Goal: Task Accomplishment & Management: Manage account settings

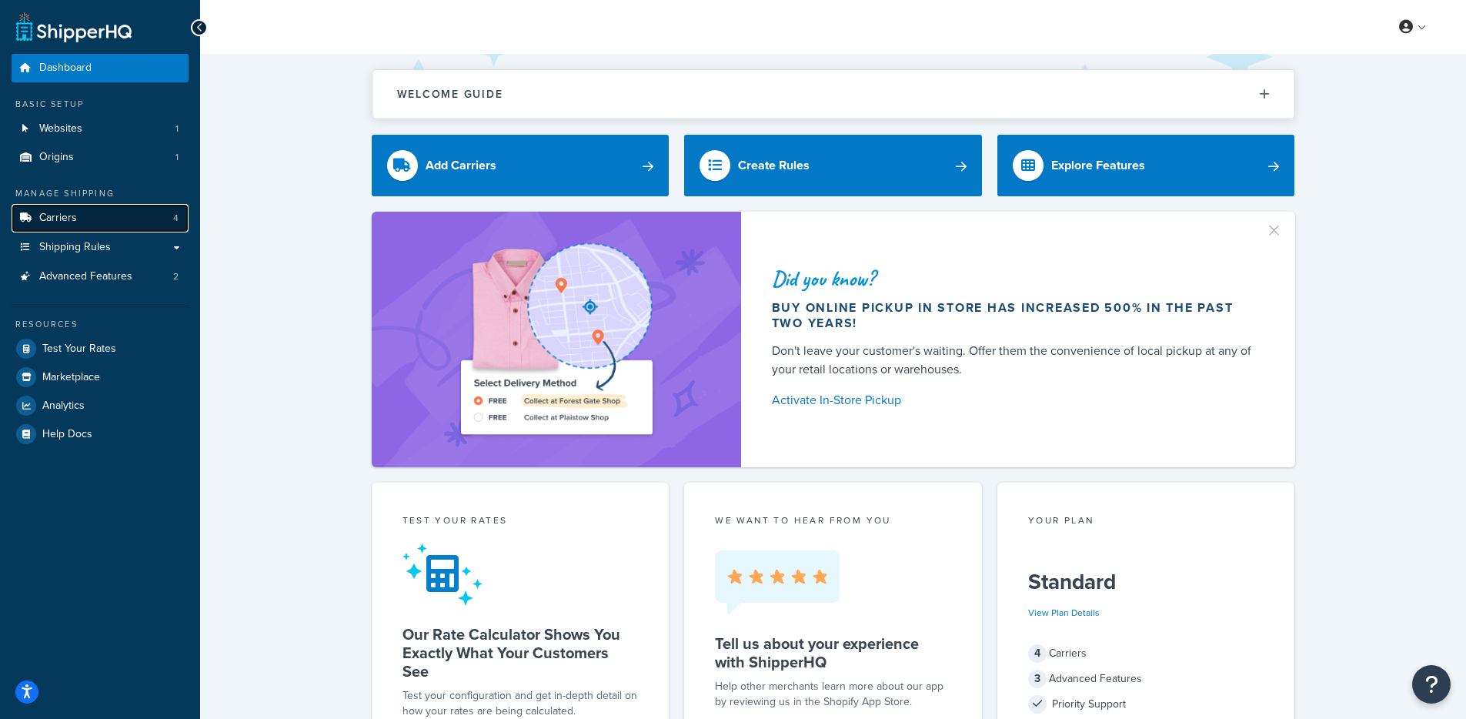
click at [151, 204] on link "Carriers 4" at bounding box center [100, 218] width 177 height 28
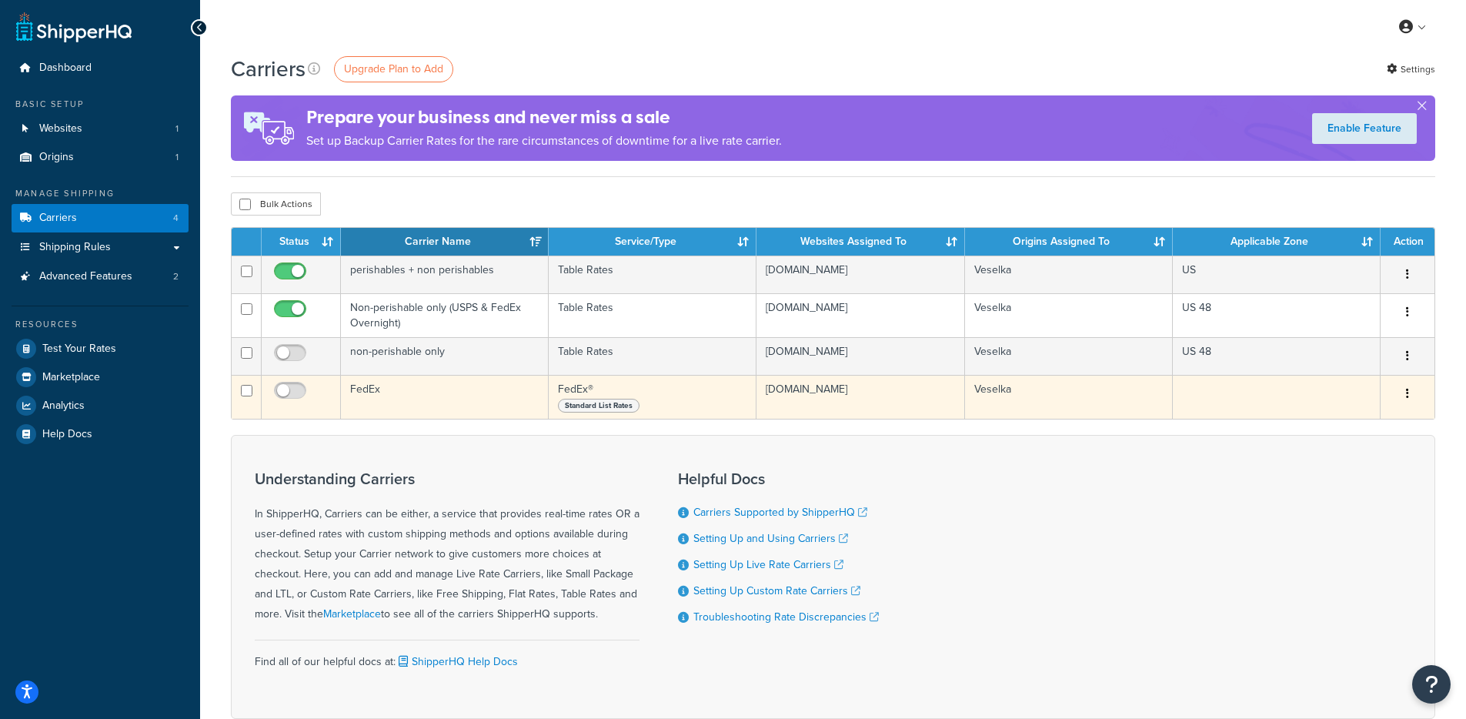
click at [412, 398] on td "FedEx" at bounding box center [445, 397] width 208 height 44
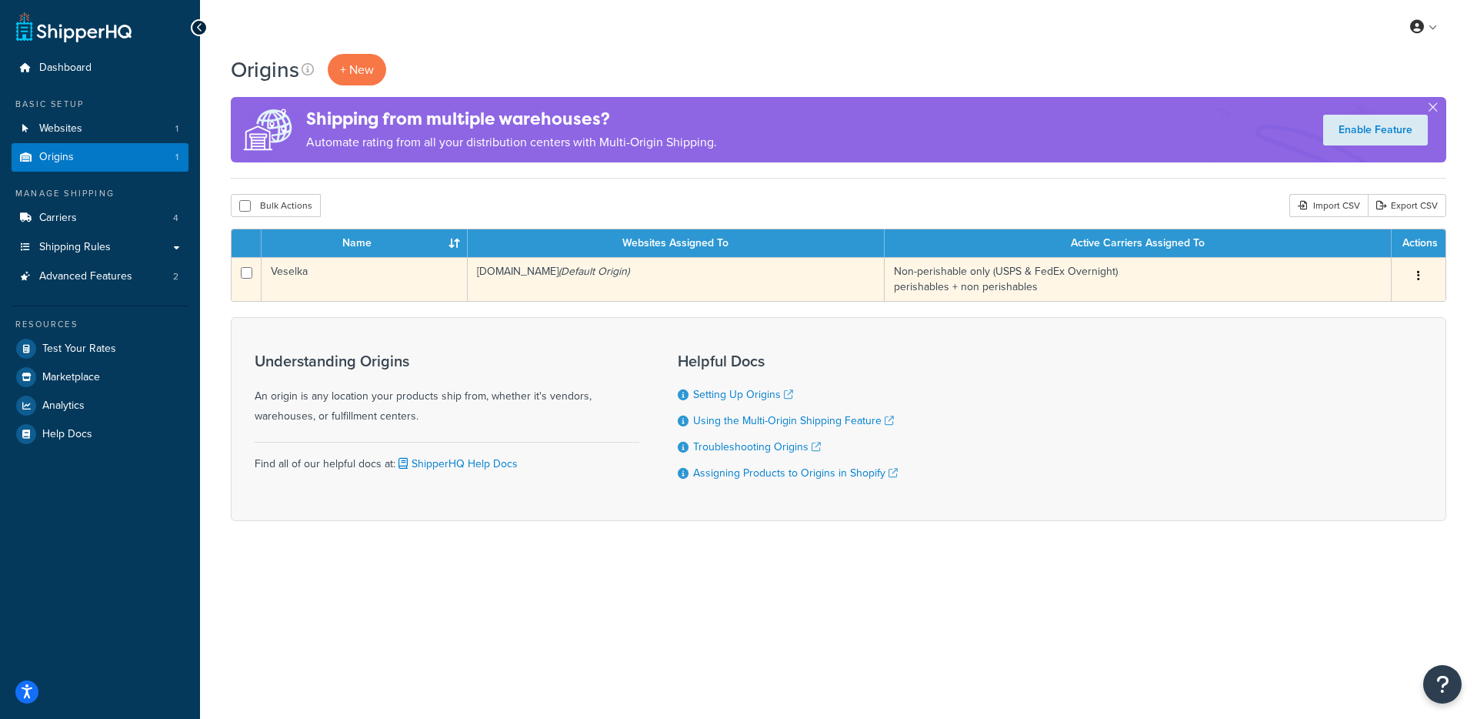
click at [445, 281] on td "Veselka" at bounding box center [365, 279] width 206 height 44
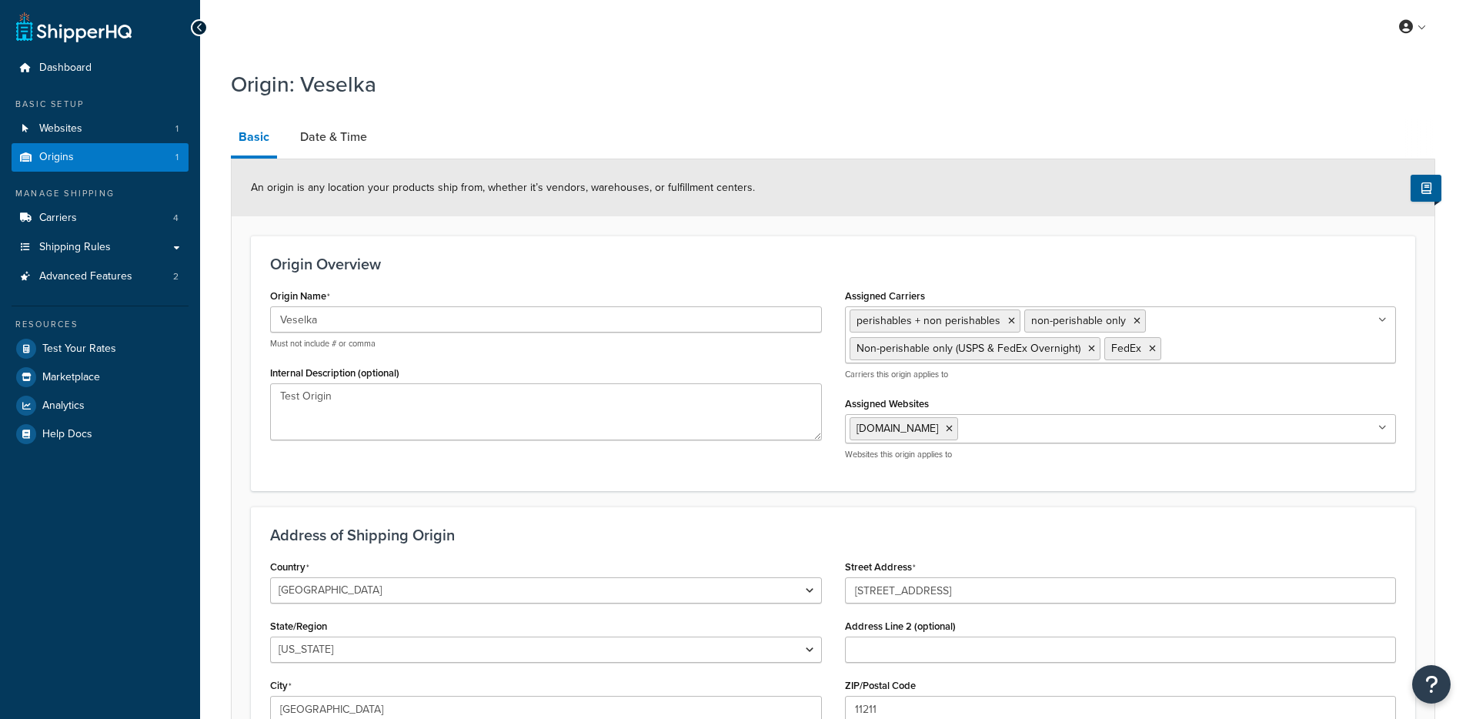
select select "32"
click at [308, 142] on link "Date & Time" at bounding box center [333, 136] width 82 height 37
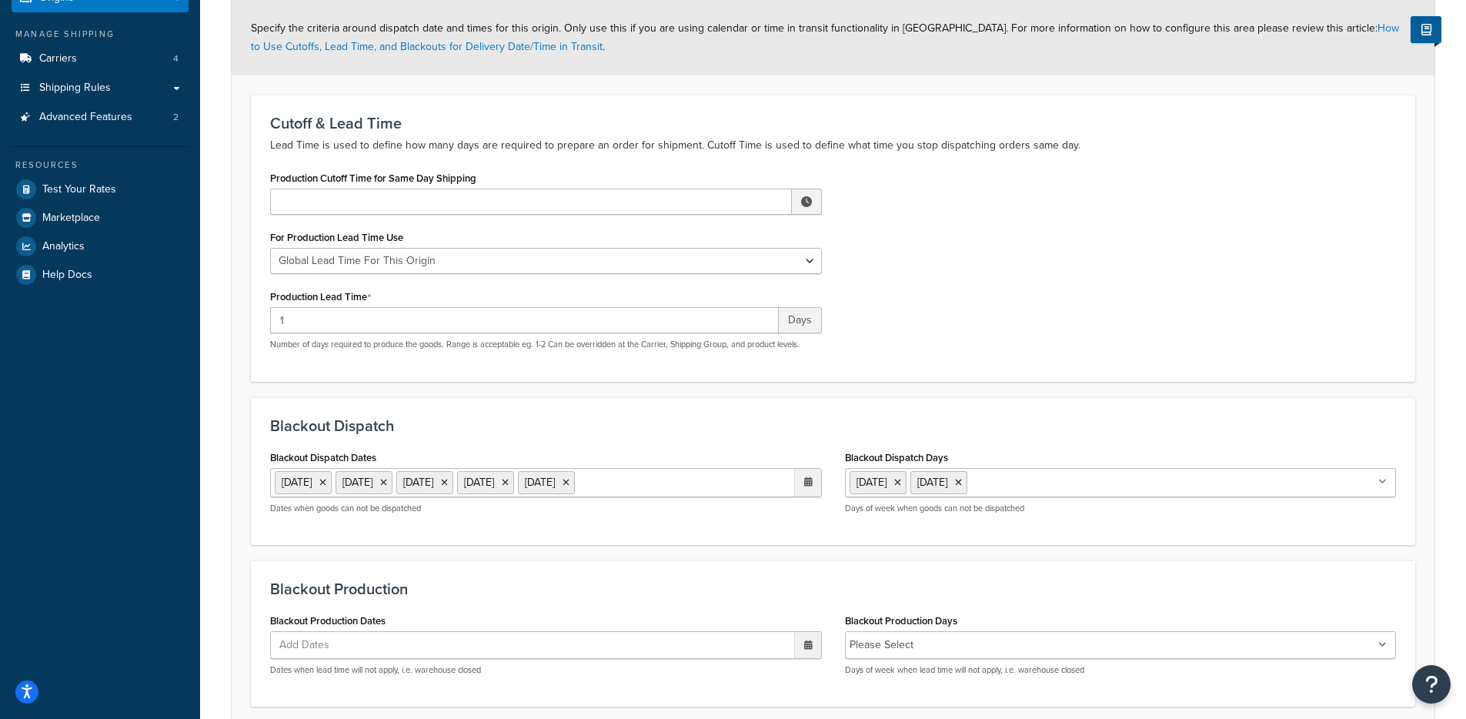
scroll to position [228, 0]
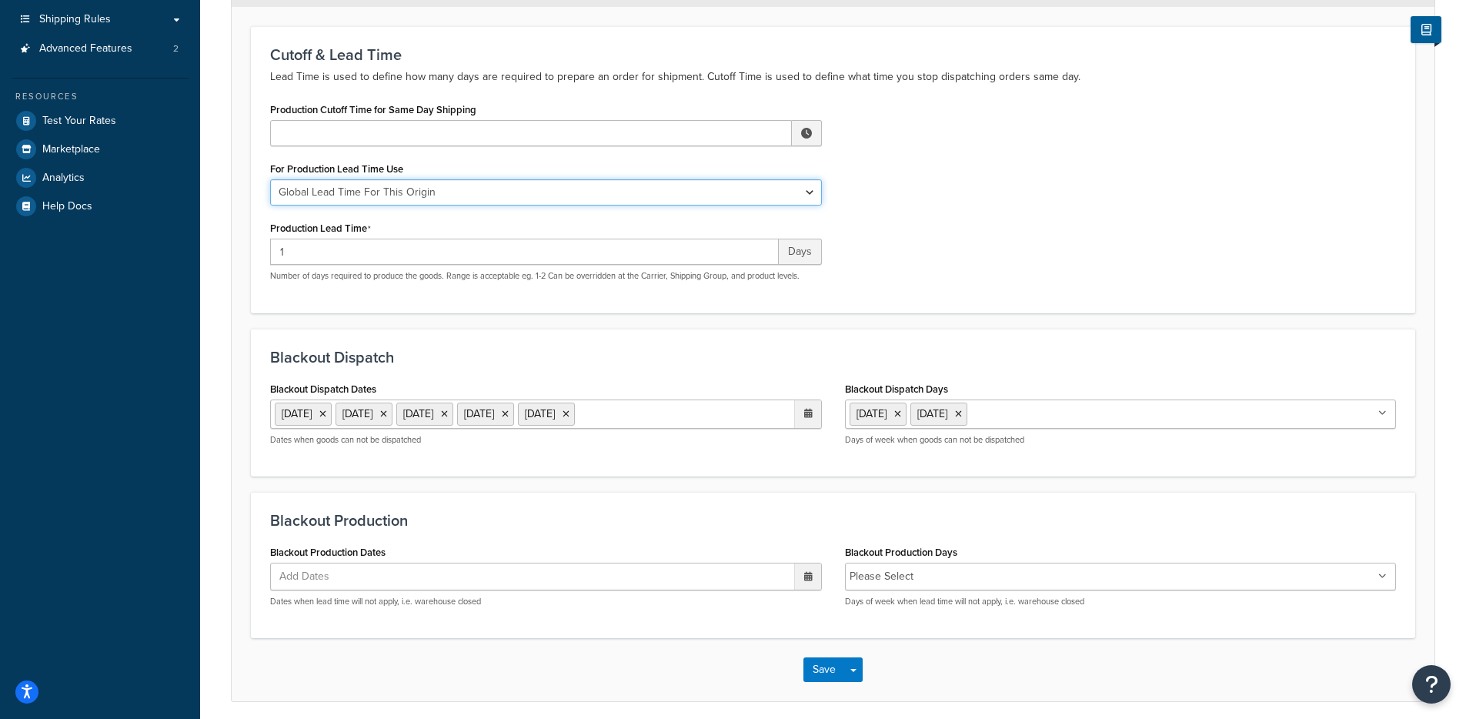
click at [568, 196] on select "Global Lead Time For This Origin Lead Time For Per Shipping Method Type" at bounding box center [546, 192] width 552 height 26
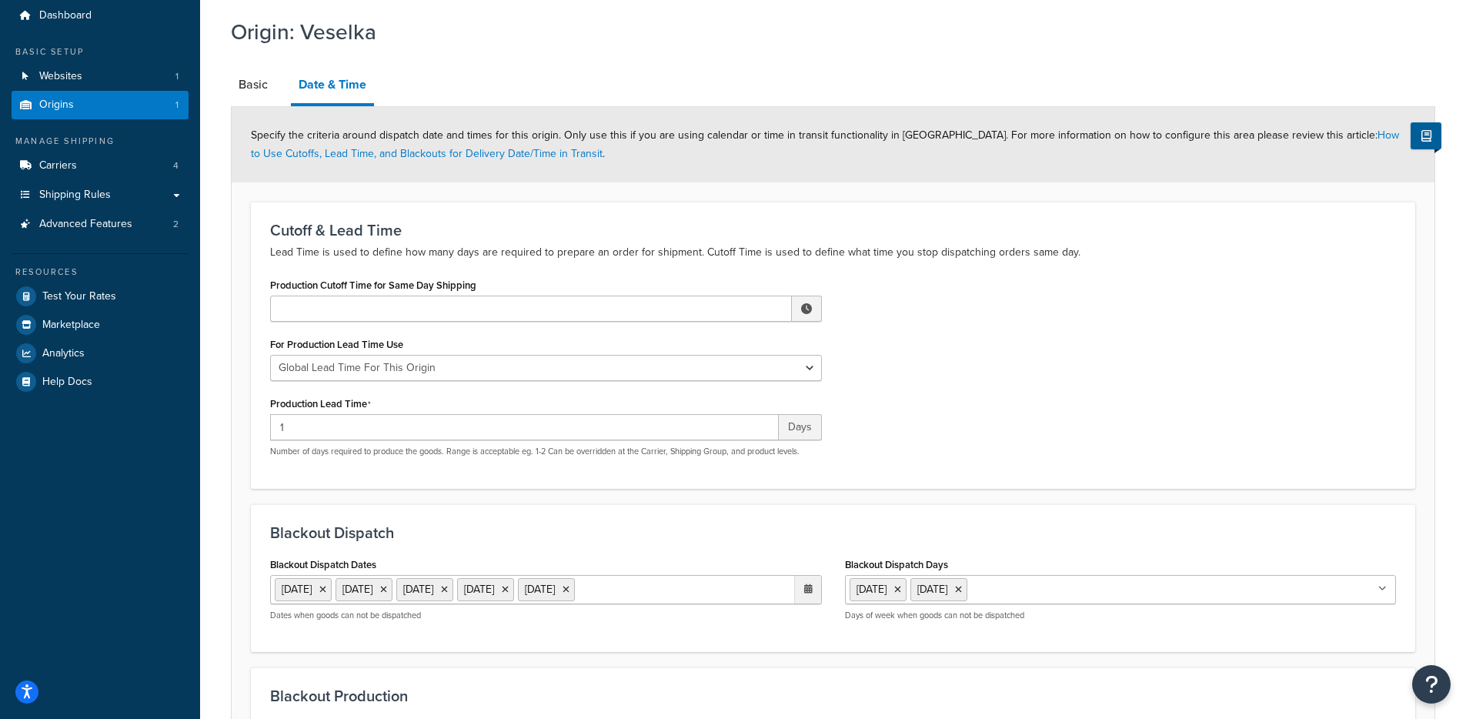
scroll to position [0, 0]
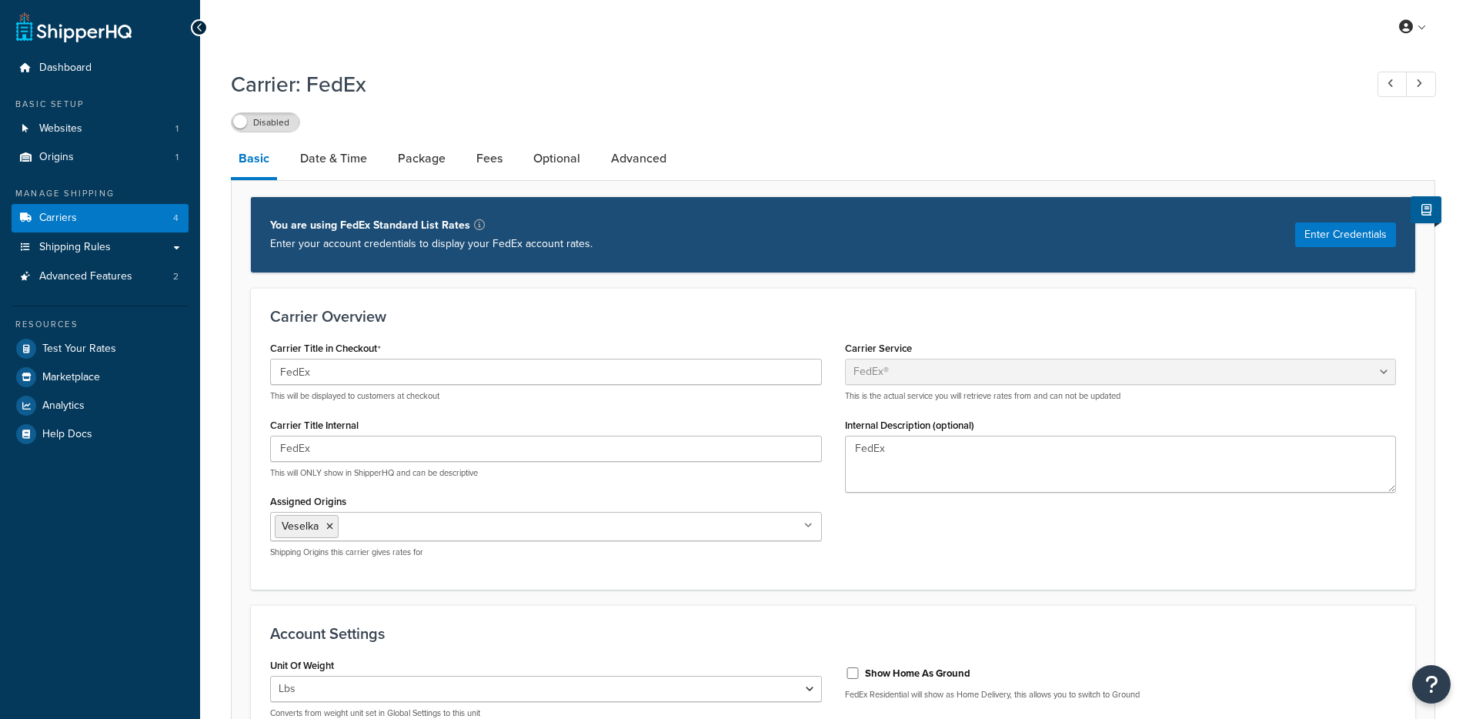
select select "fedEx"
select select "REGULAR_PICKUP"
select select "YOUR_PACKAGING"
click at [321, 175] on link "Date & Time" at bounding box center [333, 158] width 82 height 37
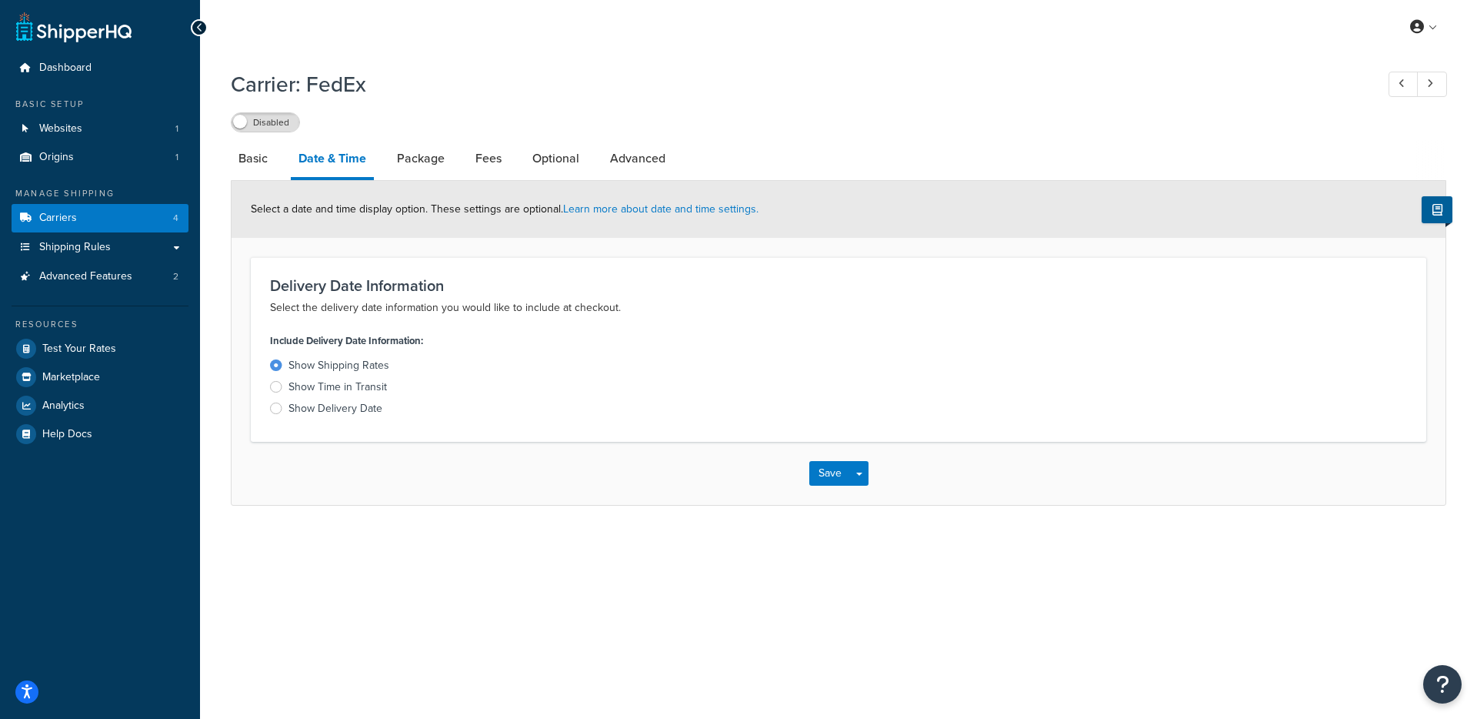
click at [306, 400] on div "Show Shipping Rates Show Time in Transit Show Delivery Date" at bounding box center [548, 387] width 557 height 58
click at [310, 408] on div "Show Delivery Date" at bounding box center [335, 408] width 94 height 15
click at [0, 0] on input "Show Delivery Date" at bounding box center [0, 0] width 0 height 0
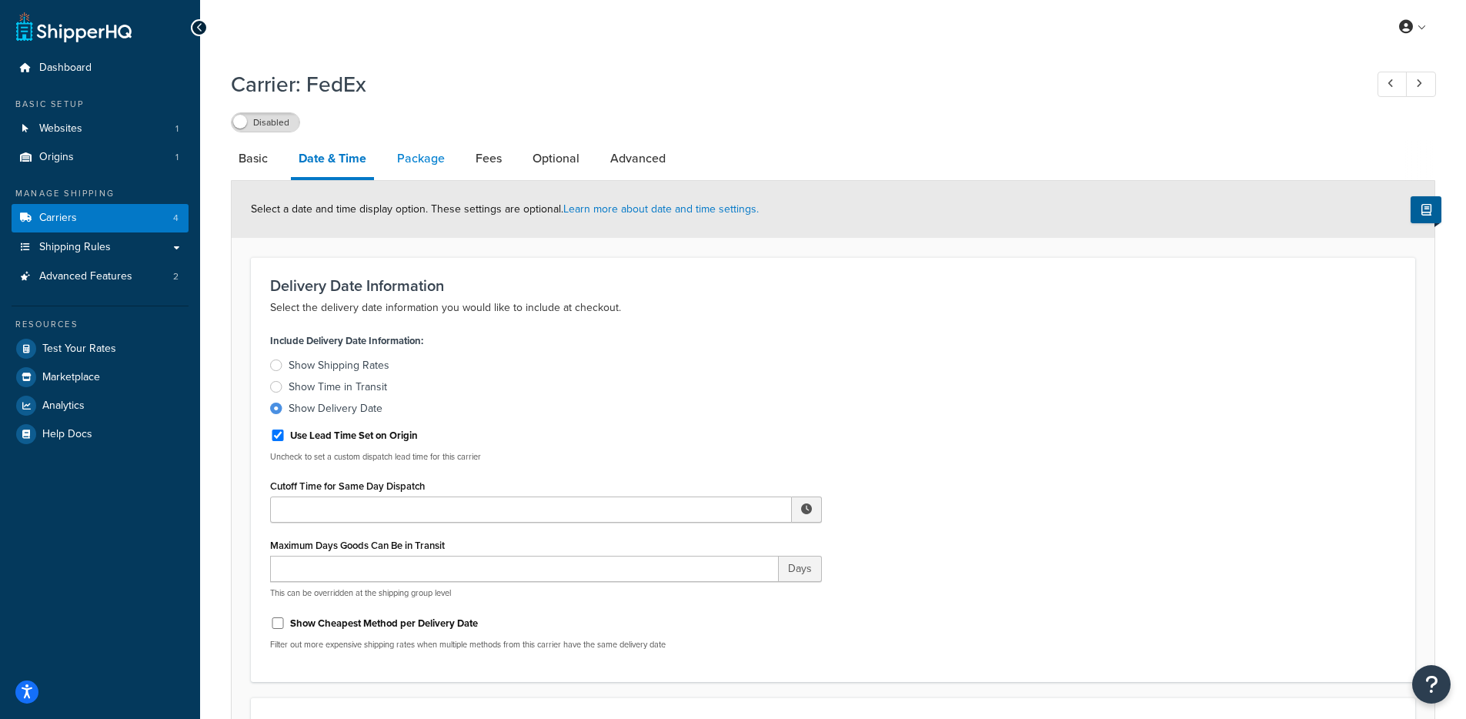
click at [412, 162] on link "Package" at bounding box center [420, 158] width 63 height 37
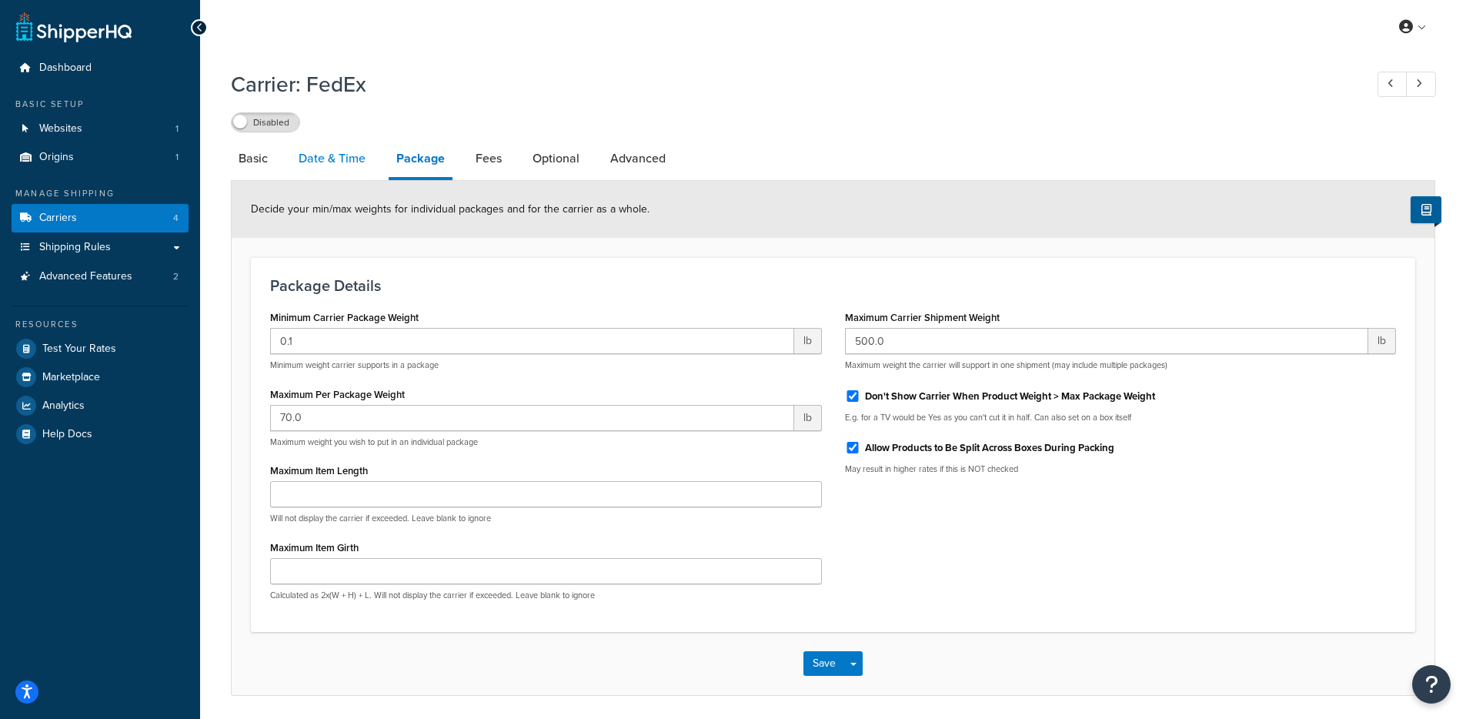
click at [350, 160] on link "Date & Time" at bounding box center [332, 158] width 82 height 37
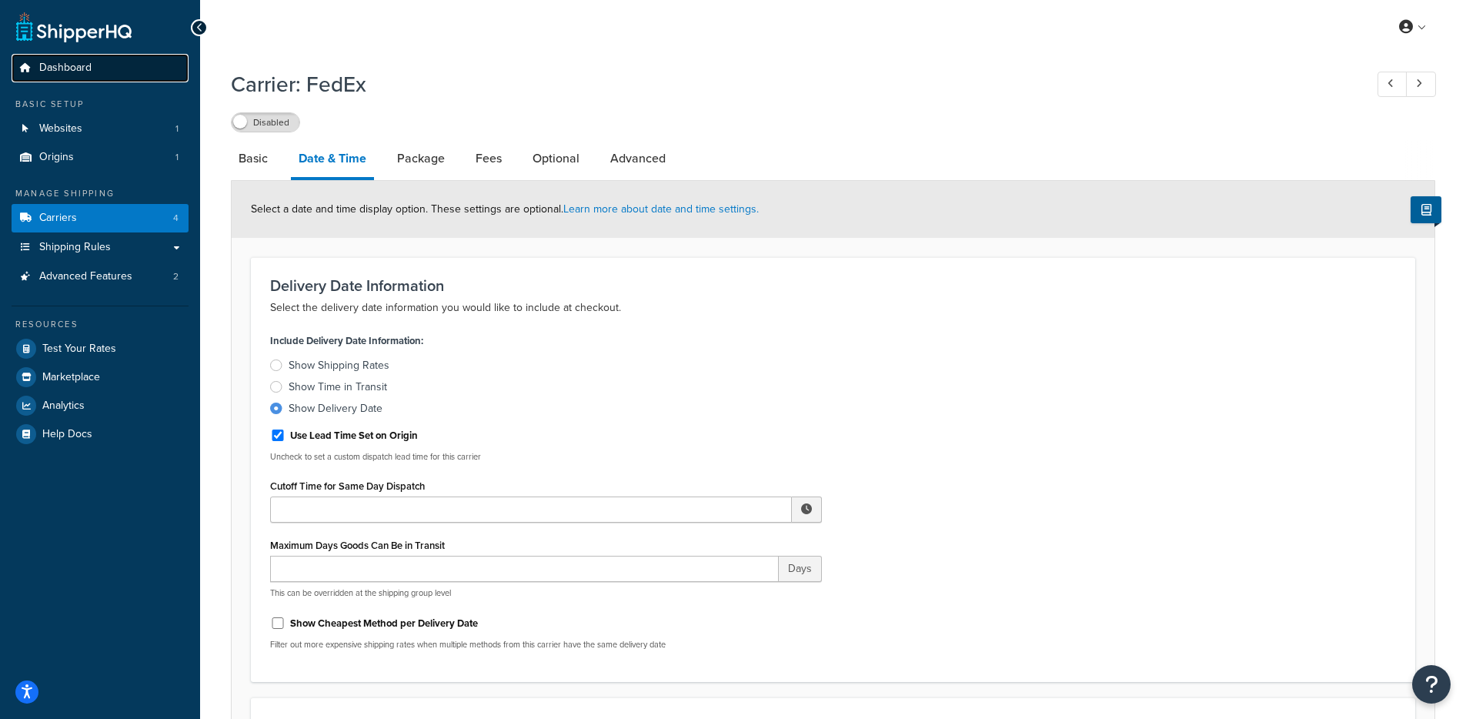
click at [115, 62] on link "Dashboard" at bounding box center [100, 68] width 177 height 28
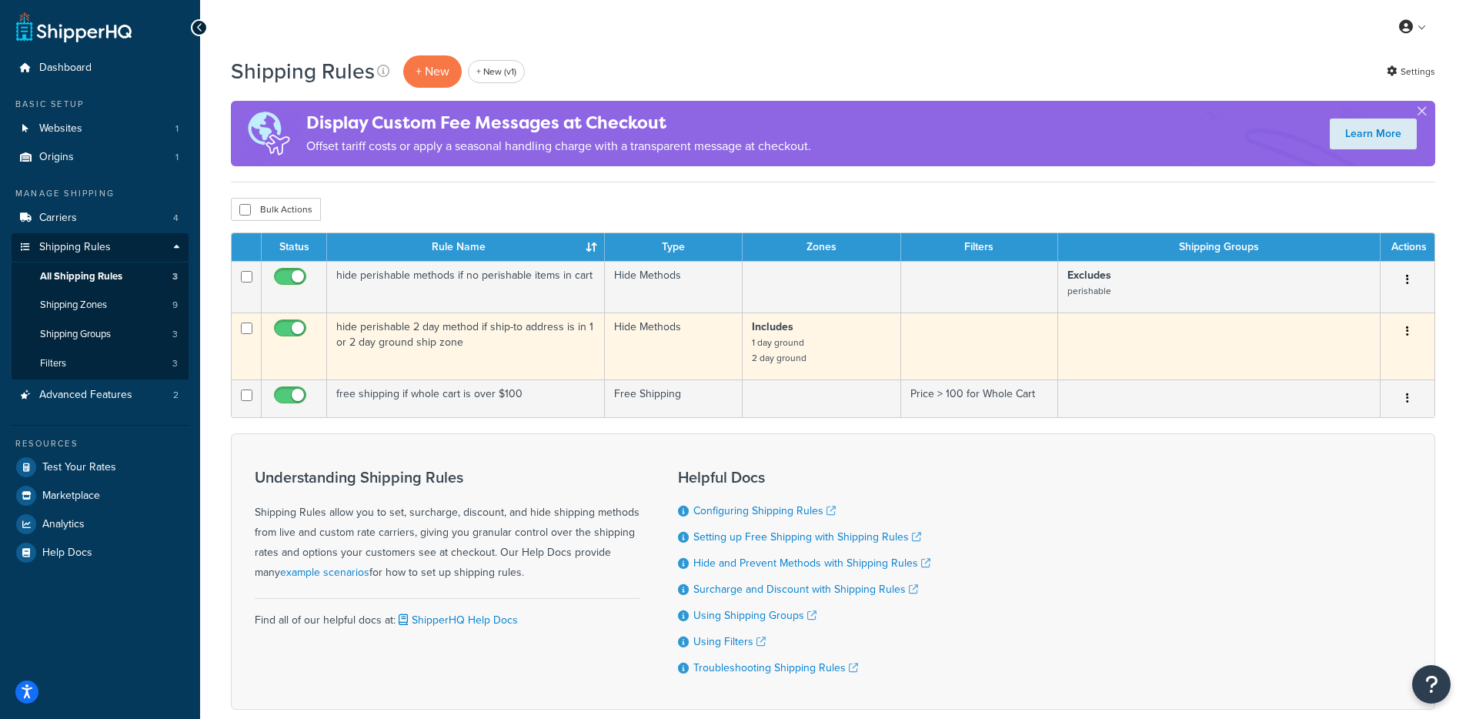
click at [502, 353] on td "hide perishable 2 day method if ship-to address is in 1 or 2 day ground ship zo…" at bounding box center [466, 345] width 278 height 67
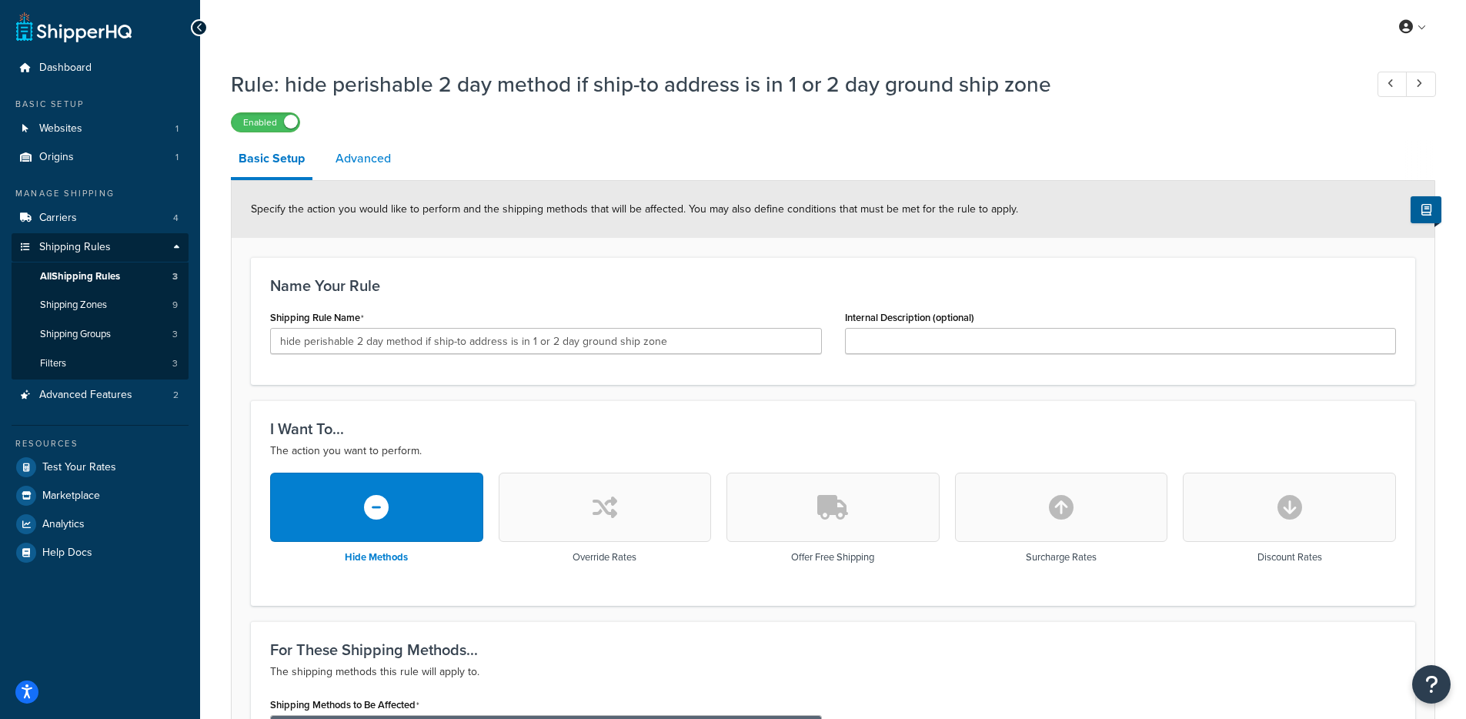
click at [381, 155] on link "Advanced" at bounding box center [363, 158] width 71 height 37
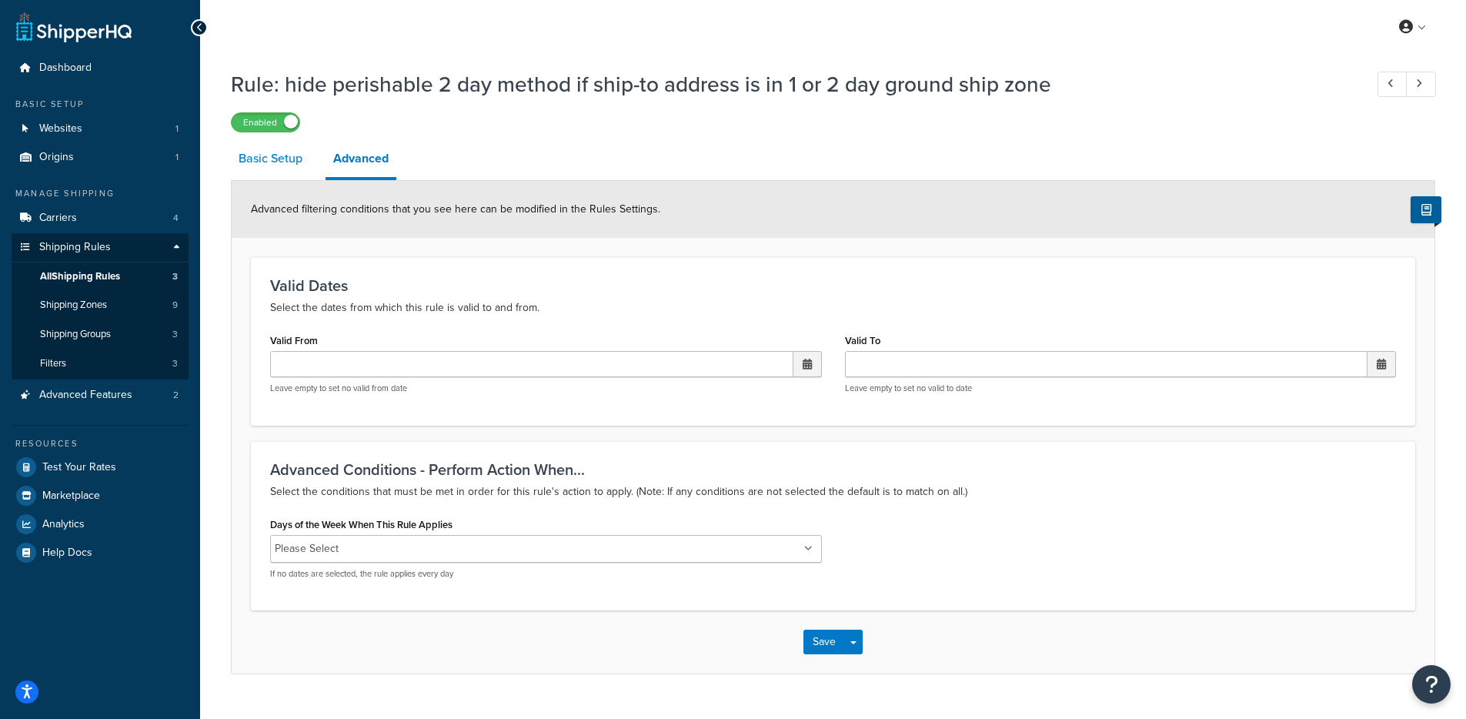
click at [278, 142] on link "Basic Setup" at bounding box center [270, 158] width 79 height 37
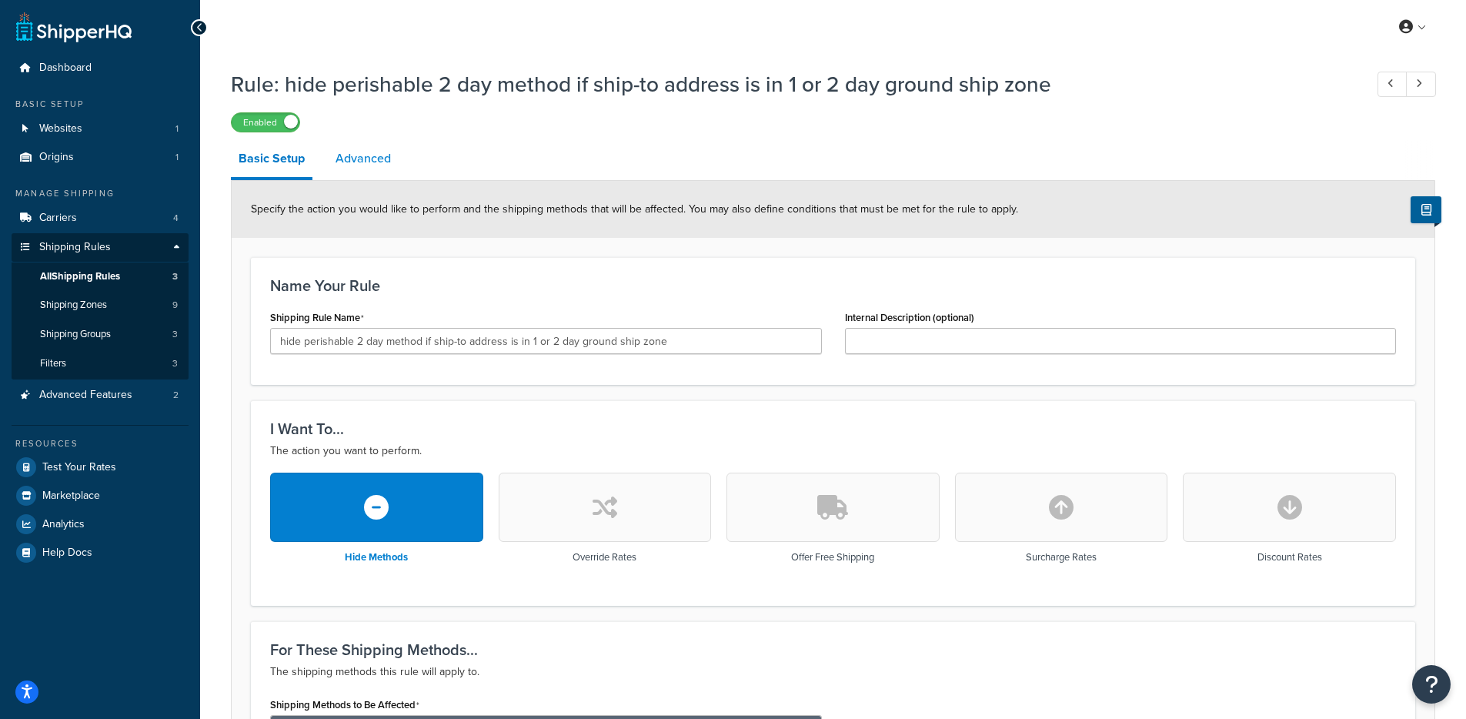
click at [352, 154] on link "Advanced" at bounding box center [363, 158] width 71 height 37
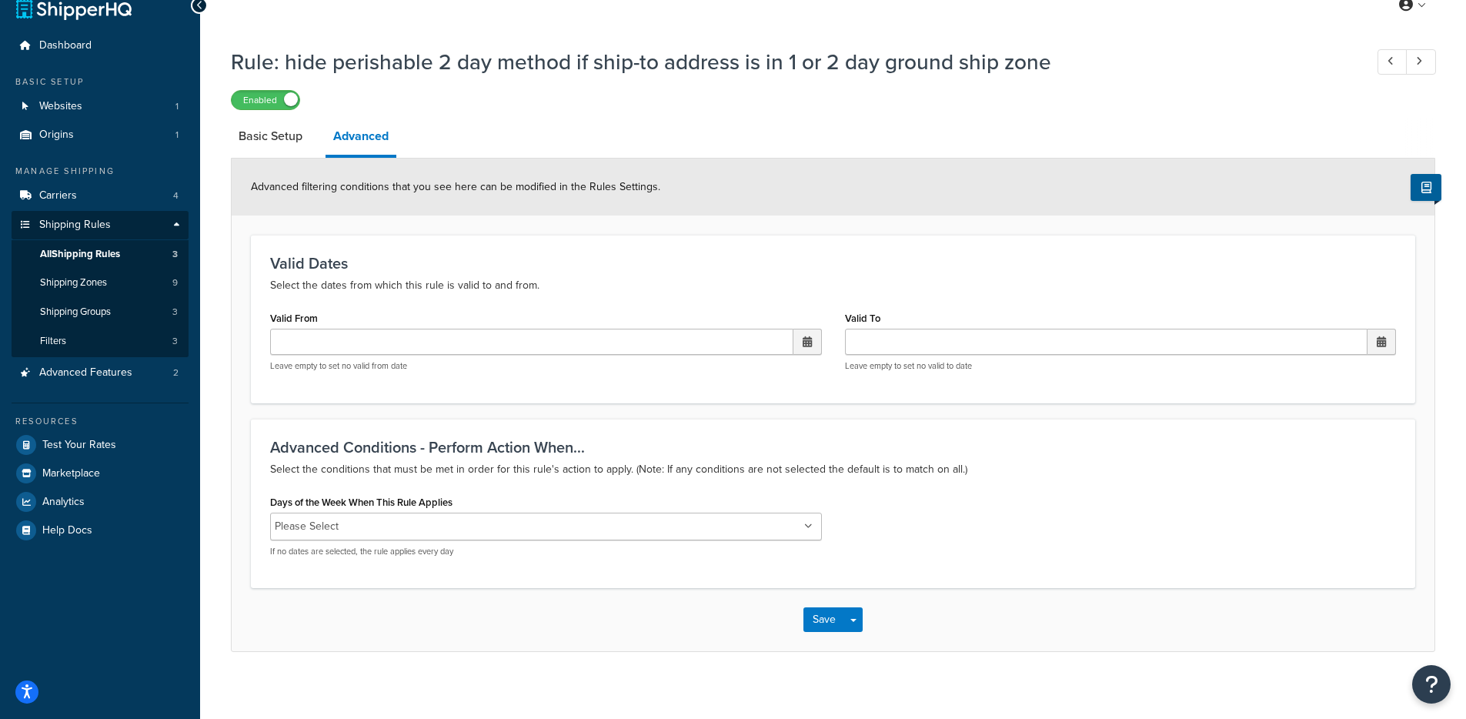
scroll to position [34, 0]
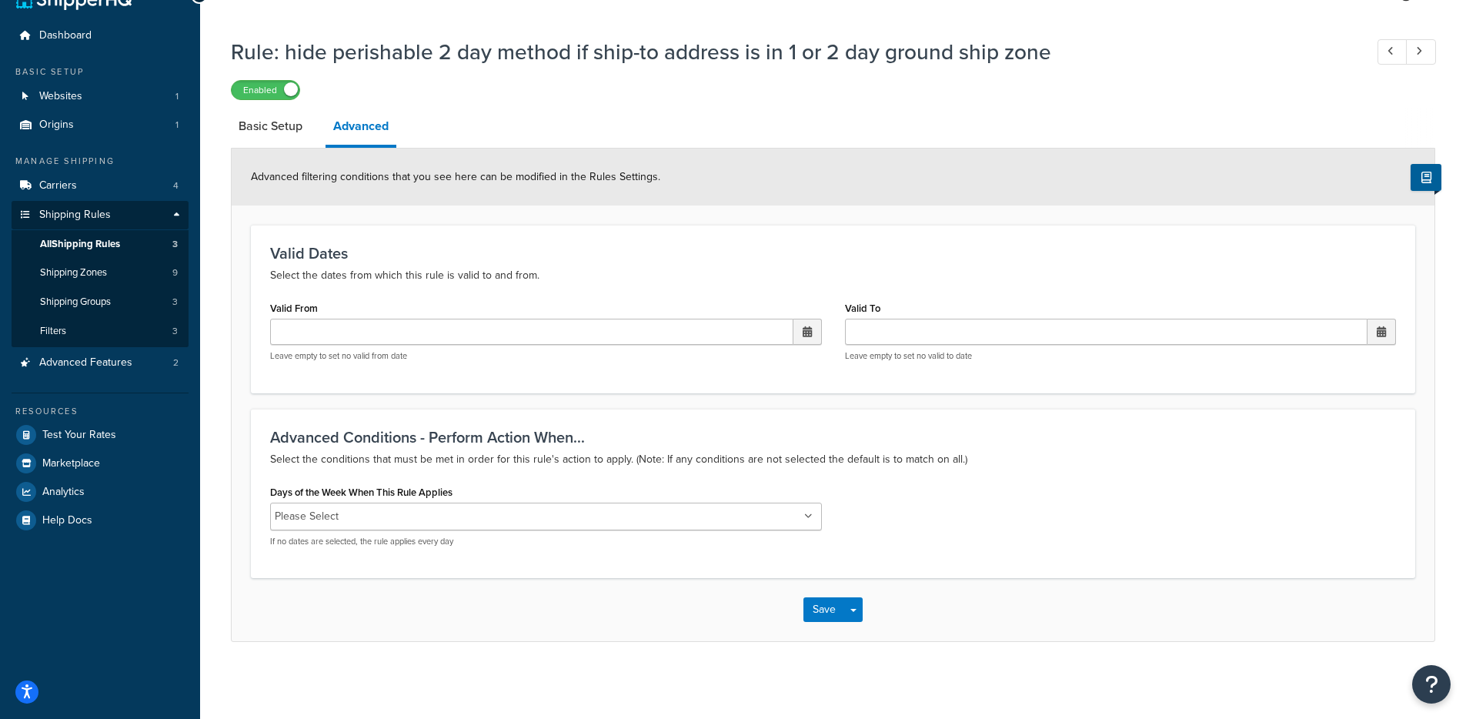
click at [489, 519] on ul "Please Select" at bounding box center [546, 516] width 552 height 28
click at [1130, 519] on div "Days of the Week When This Rule Applies Please Select Monday Tuesday Wednesday …" at bounding box center [832, 520] width 1149 height 78
click at [492, 519] on ul "Please Select" at bounding box center [546, 516] width 552 height 28
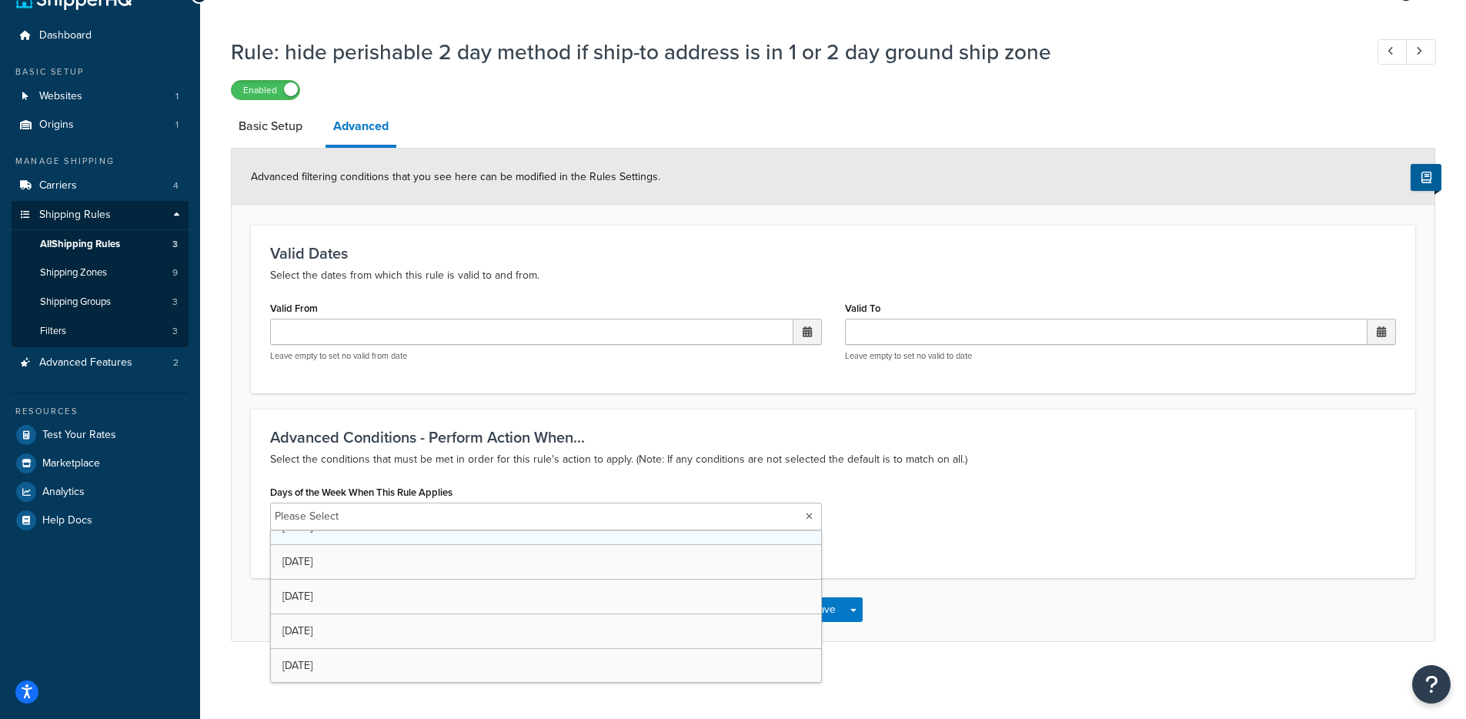
scroll to position [89, 0]
click at [1021, 495] on div "Days of the Week When This Rule Applies Please Select Monday Tuesday Wednesday …" at bounding box center [832, 520] width 1149 height 78
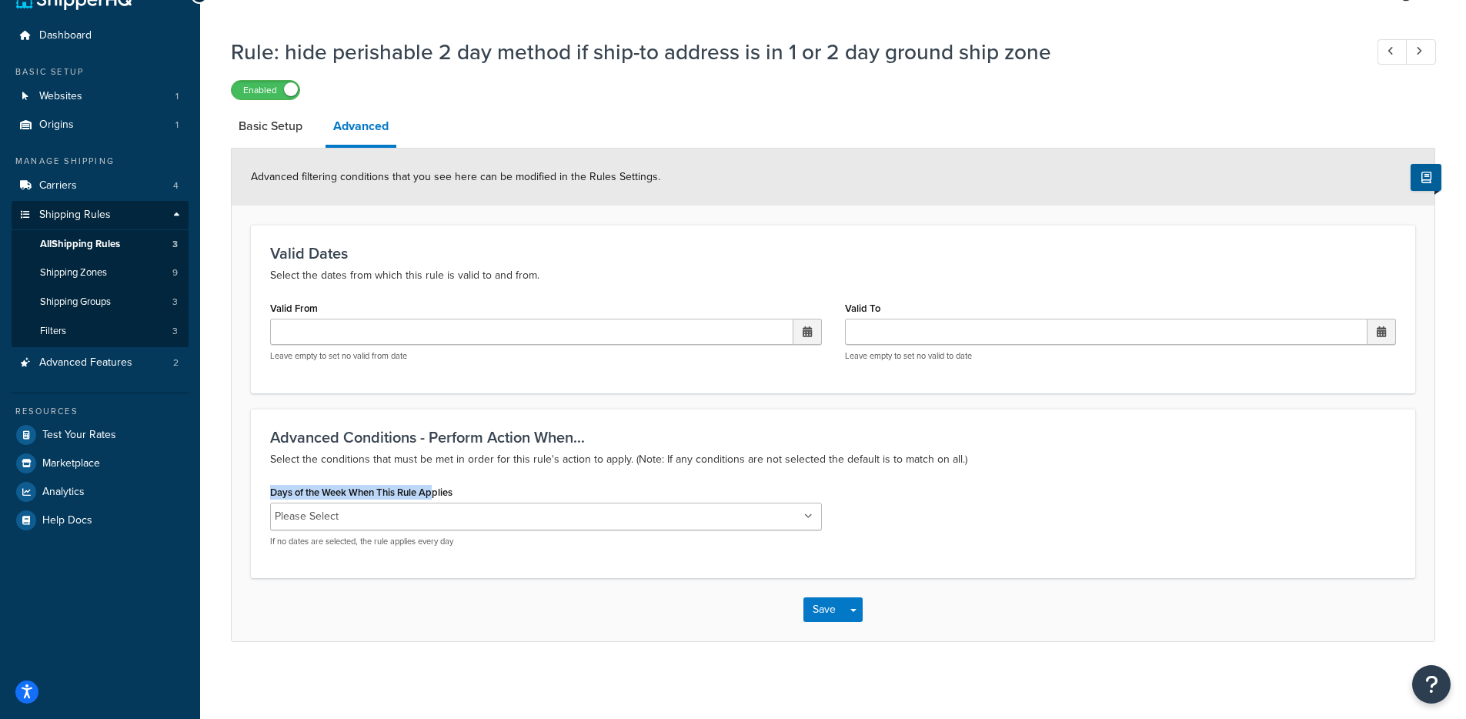
drag, startPoint x: 466, startPoint y: 480, endPoint x: 437, endPoint y: 489, distance: 30.7
click at [437, 489] on div "Days of the Week When This Rule Applies Please Select Monday Tuesday Wednesday …" at bounding box center [546, 514] width 552 height 66
click at [448, 489] on label "Days of the Week When This Rule Applies" at bounding box center [361, 492] width 182 height 12
click at [448, 508] on input "Days of the Week When This Rule Applies" at bounding box center [411, 516] width 136 height 17
click at [618, 445] on h3 "Advanced Conditions - Perform Action When..." at bounding box center [832, 436] width 1125 height 17
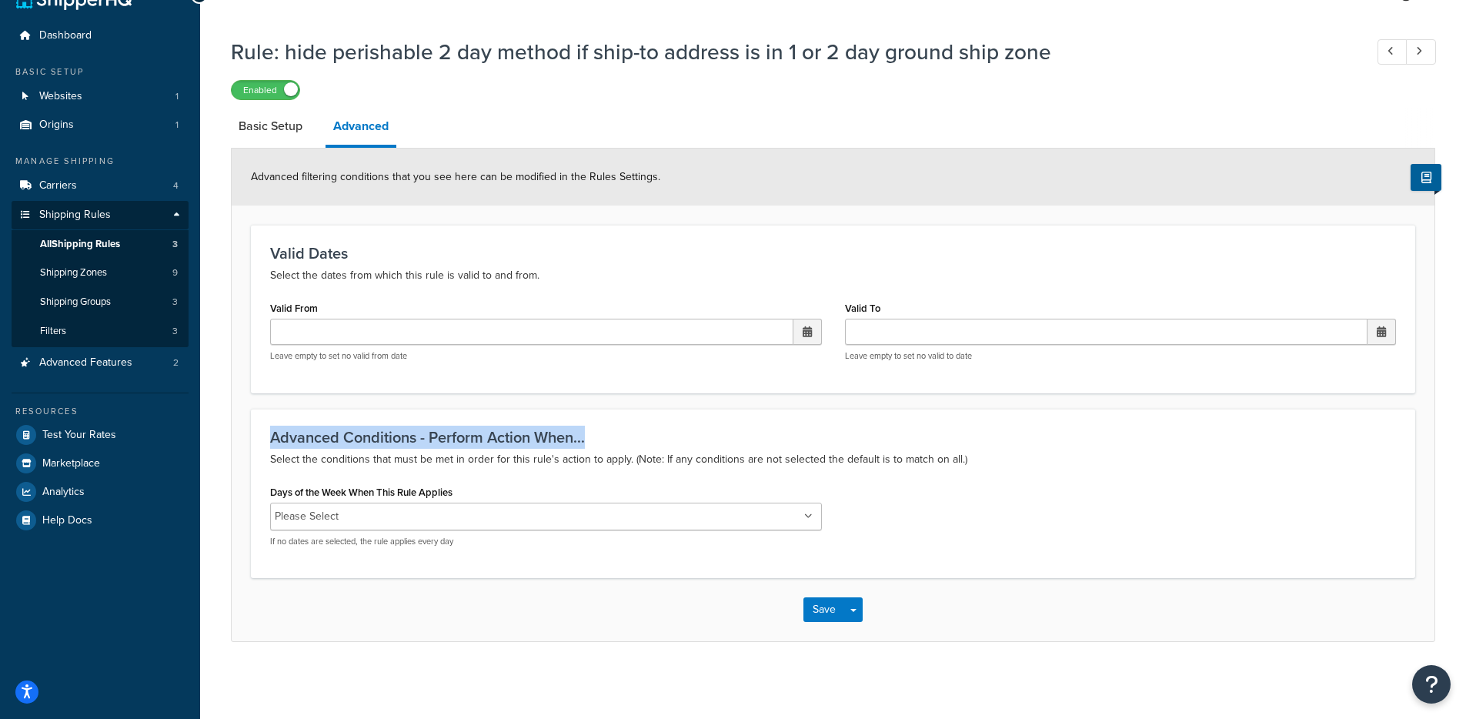
drag, startPoint x: 619, startPoint y: 442, endPoint x: 217, endPoint y: 433, distance: 401.7
click at [217, 433] on div "Rule: hide perishable 2 day method if ship-to address is in 1 or 2 day ground s…" at bounding box center [832, 354] width 1265 height 651
copy h3 "Advanced Conditions - Perform Action When..."
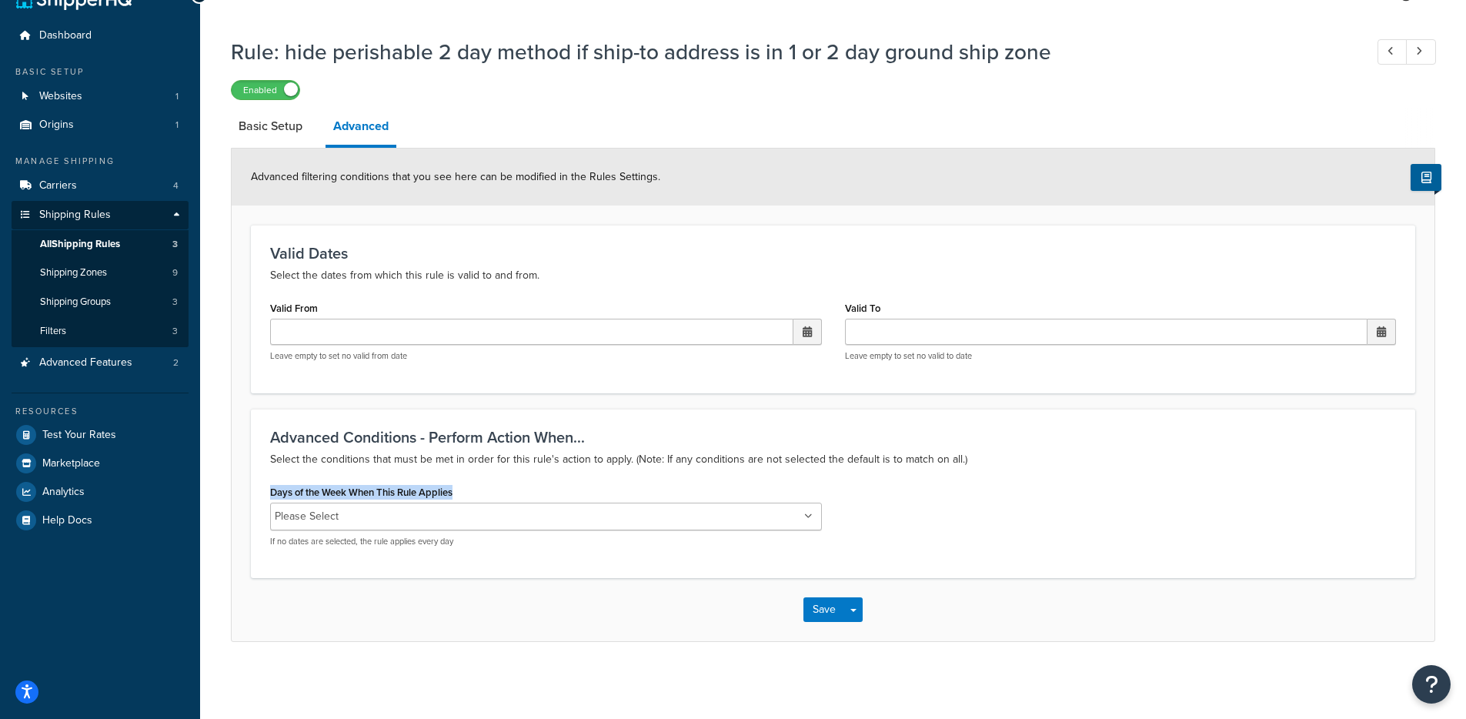
drag, startPoint x: 462, startPoint y: 493, endPoint x: 249, endPoint y: 489, distance: 213.1
click at [249, 489] on form "Advanced filtering conditions that you see here can be modified in the Rules Se…" at bounding box center [833, 394] width 1202 height 492
copy label "Days of the Week When This Rule Applies"
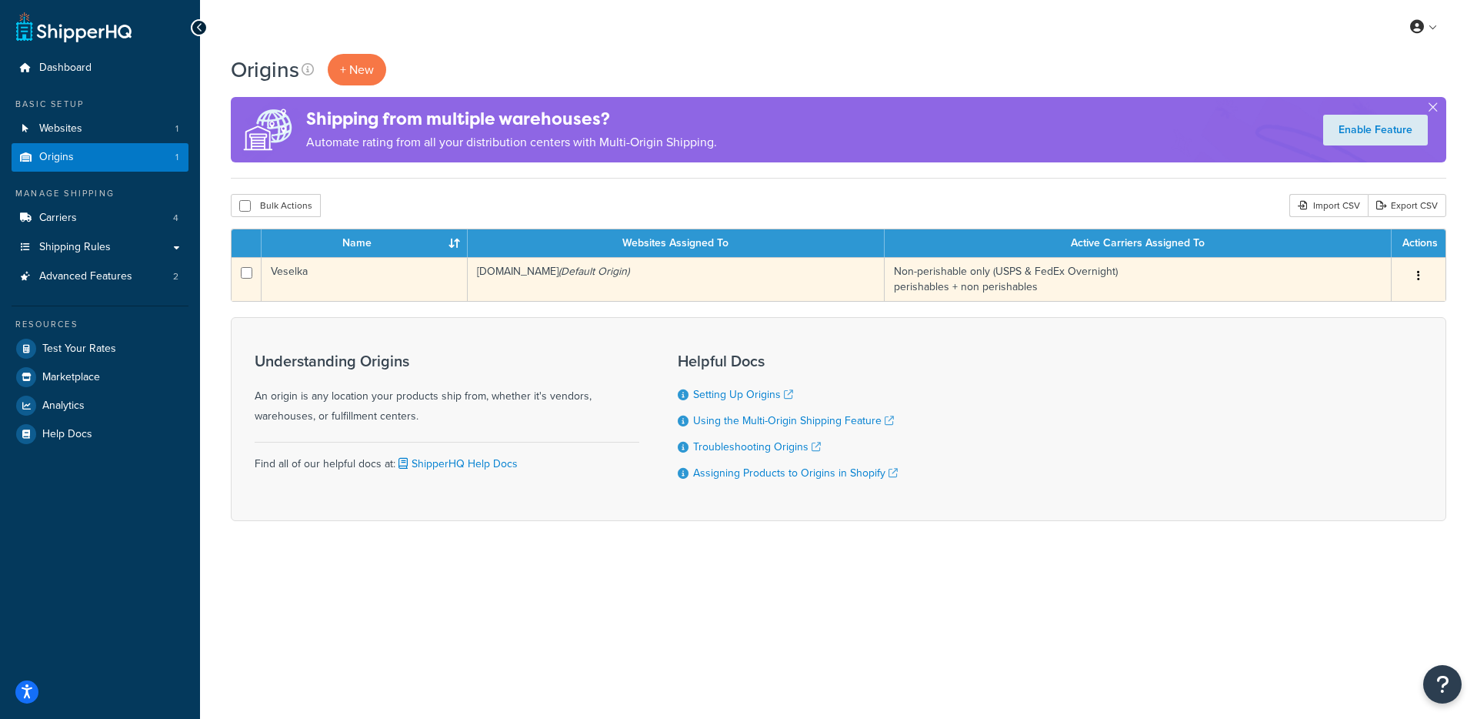
click at [566, 287] on td "veselka-dev.myshopify.com (Default Origin)" at bounding box center [676, 279] width 417 height 44
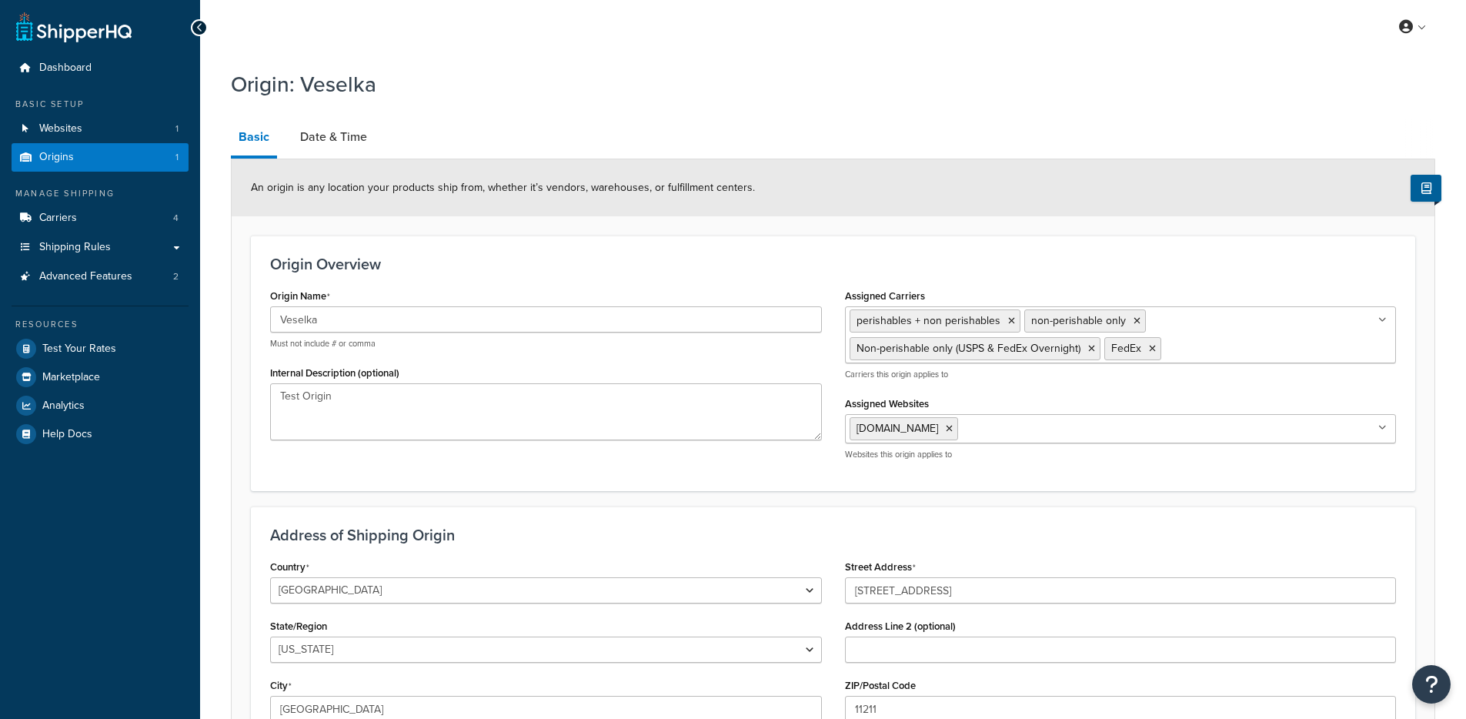
select select "32"
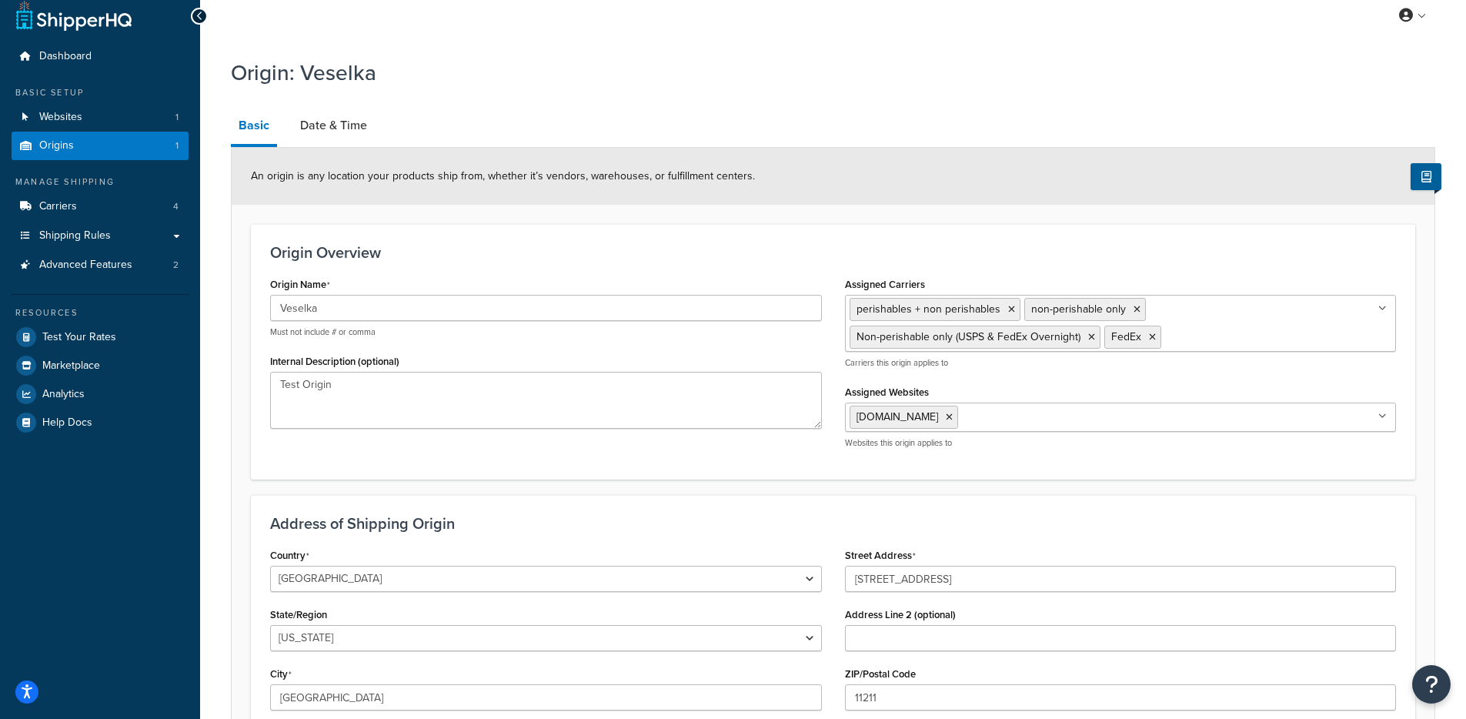
scroll to position [12, 0]
click at [362, 97] on div "Origin: Veselka" at bounding box center [833, 73] width 1204 height 49
click at [349, 126] on link "Date & Time" at bounding box center [333, 124] width 82 height 37
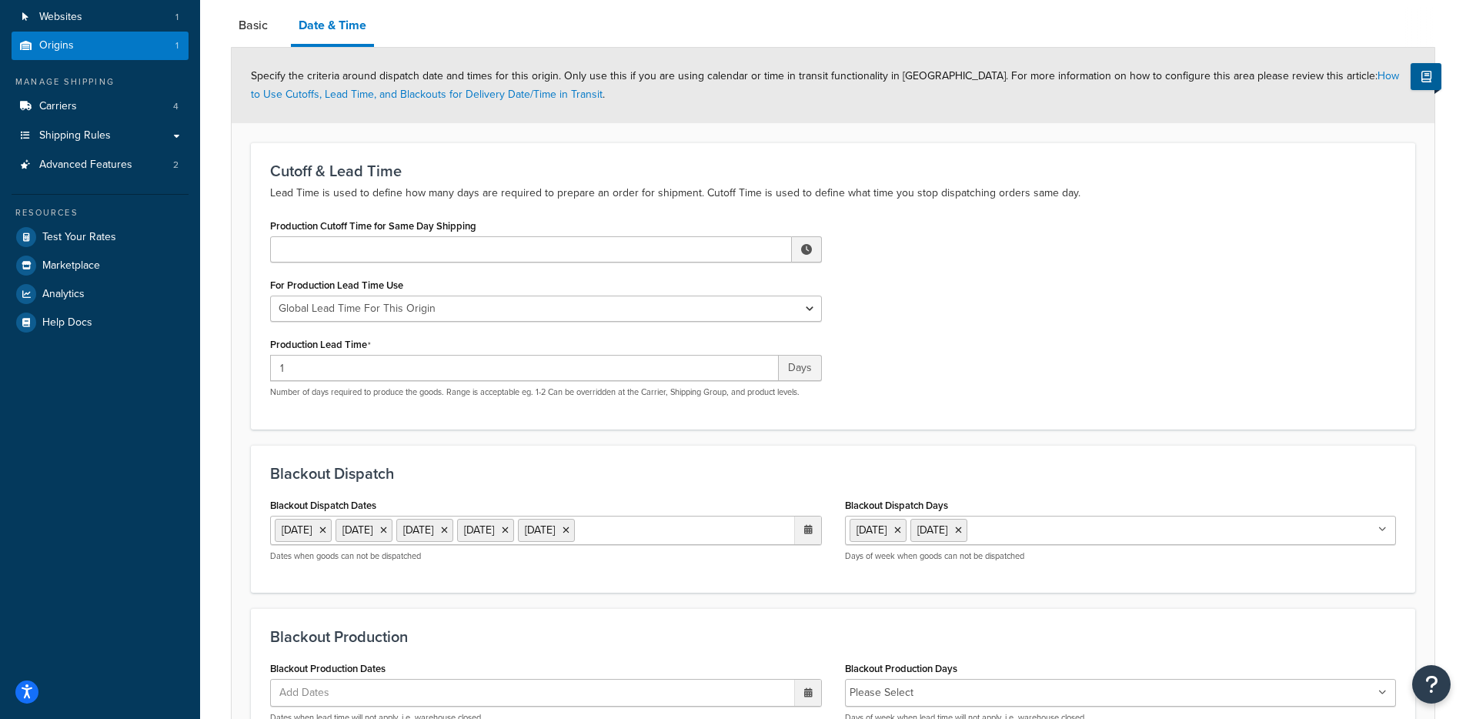
scroll to position [289, 0]
